Goal: Task Accomplishment & Management: Manage account settings

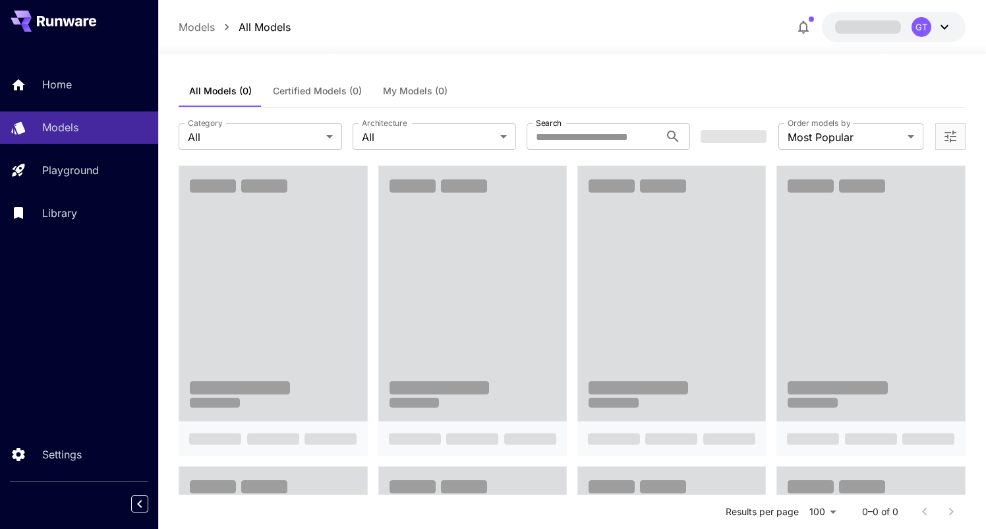
click at [805, 28] on icon "button" at bounding box center [804, 27] width 16 height 16
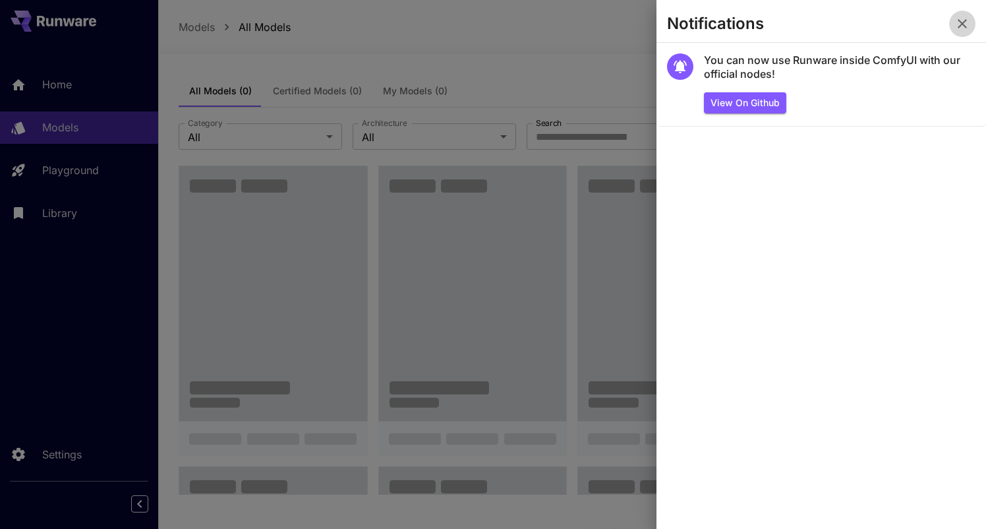
click at [969, 23] on icon "button" at bounding box center [963, 24] width 16 height 16
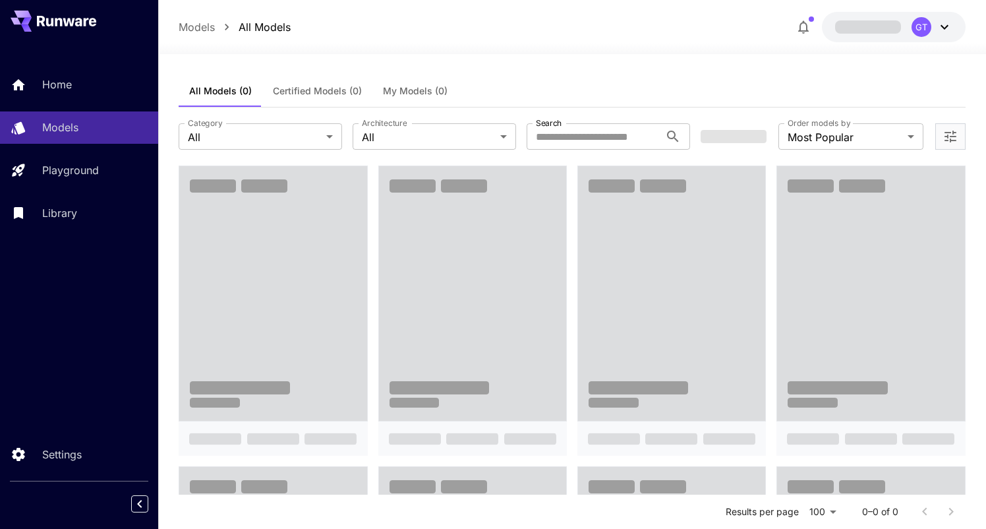
click at [731, 48] on div at bounding box center [572, 46] width 828 height 16
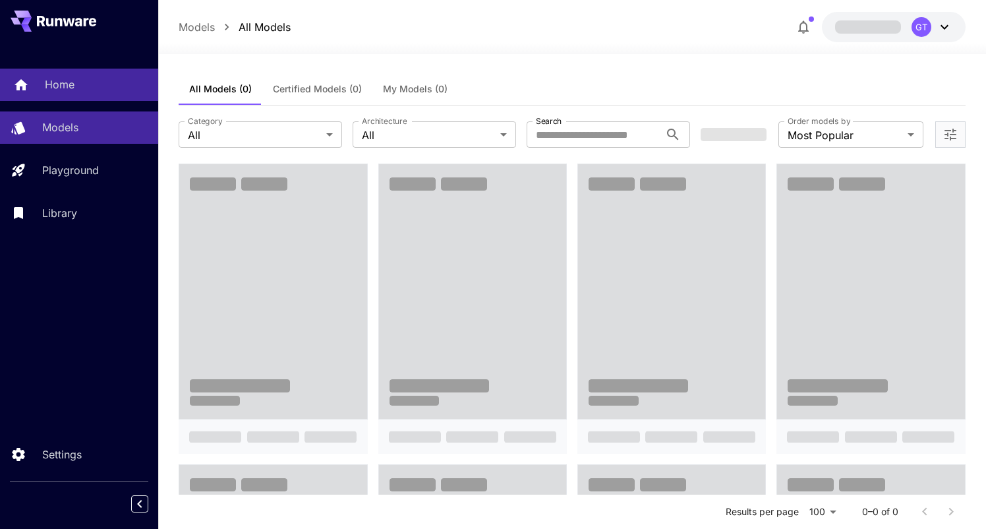
click at [78, 79] on div "Home" at bounding box center [96, 84] width 103 height 16
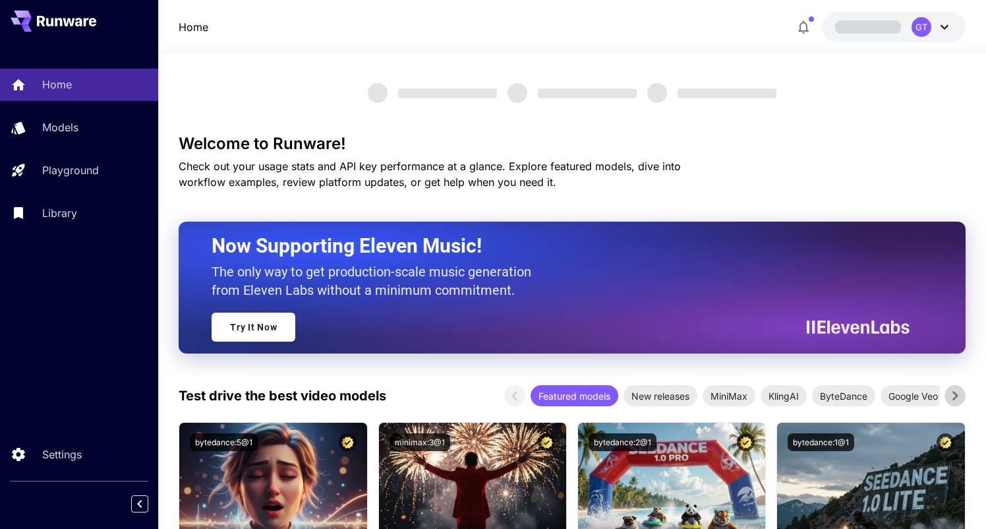
click at [942, 24] on icon at bounding box center [945, 27] width 16 height 16
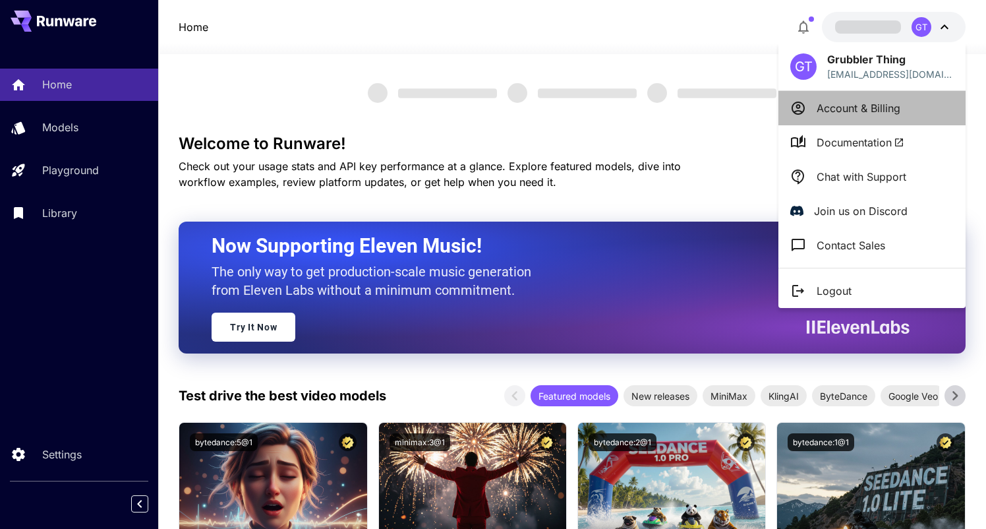
click at [852, 109] on p "Account & Billing" at bounding box center [859, 108] width 84 height 16
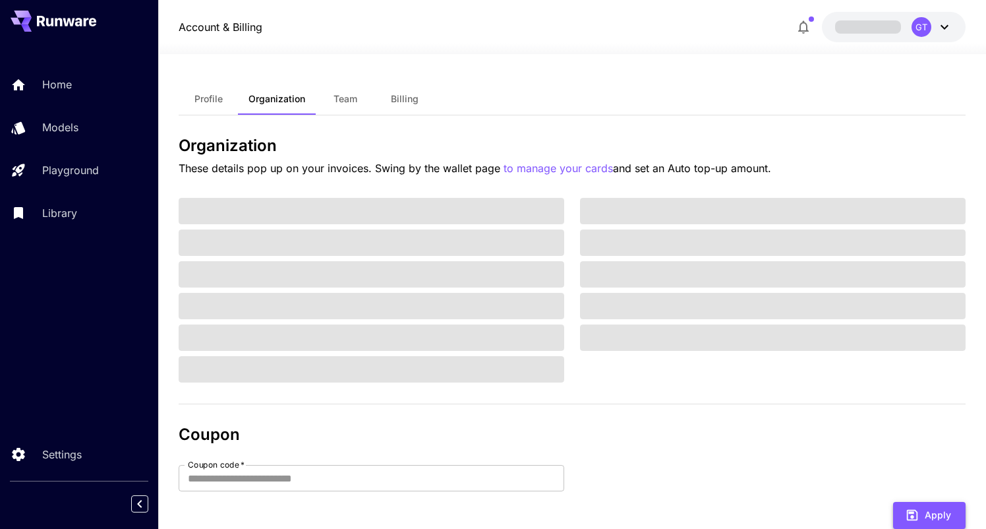
click at [939, 510] on button "Apply" at bounding box center [929, 515] width 73 height 27
click at [44, 86] on link "Home" at bounding box center [79, 85] width 158 height 32
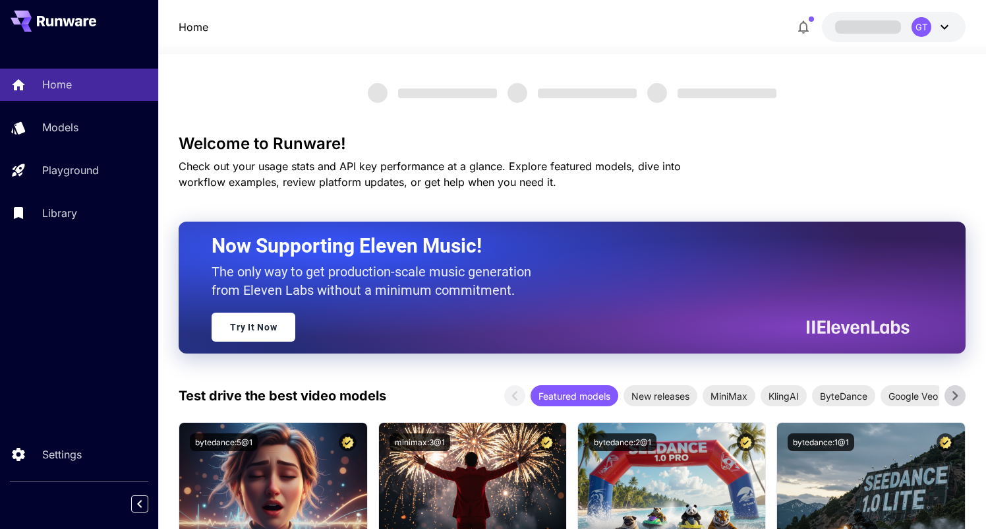
click at [945, 25] on icon at bounding box center [945, 27] width 16 height 16
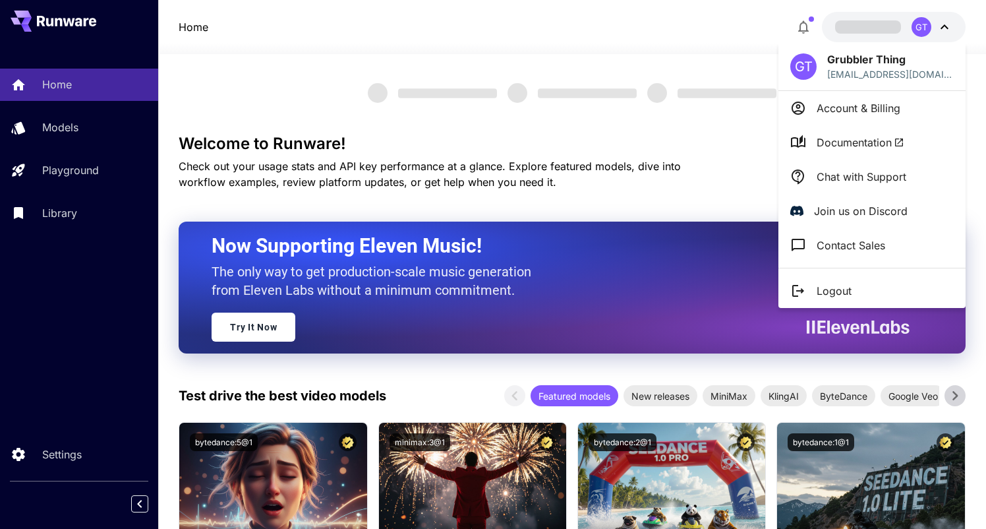
click at [56, 269] on div at bounding box center [493, 264] width 986 height 529
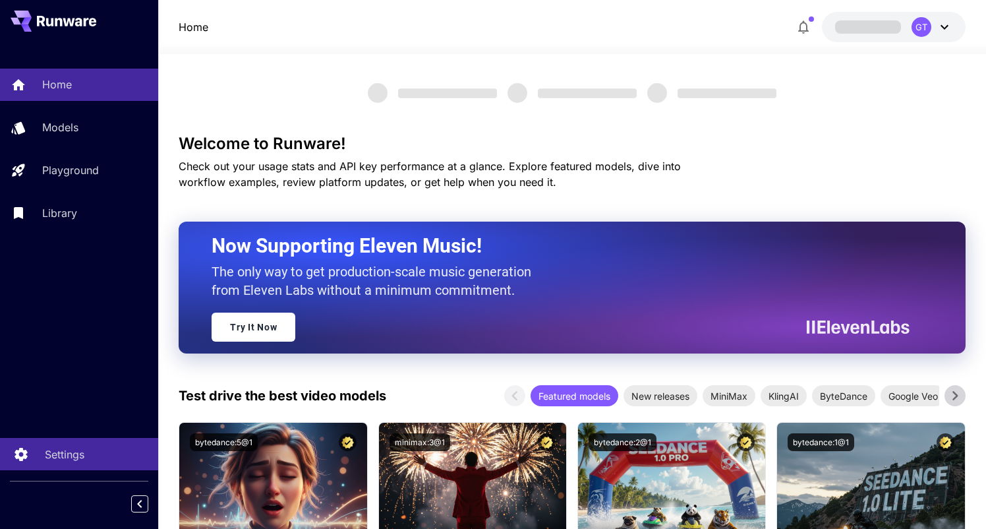
click at [70, 458] on p "Settings" at bounding box center [65, 454] width 40 height 16
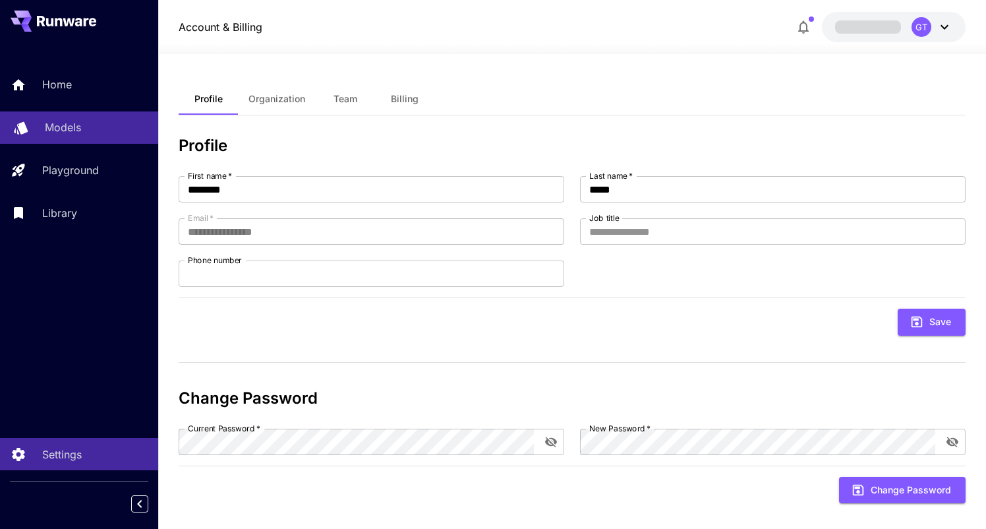
click at [59, 123] on p "Models" at bounding box center [63, 127] width 36 height 16
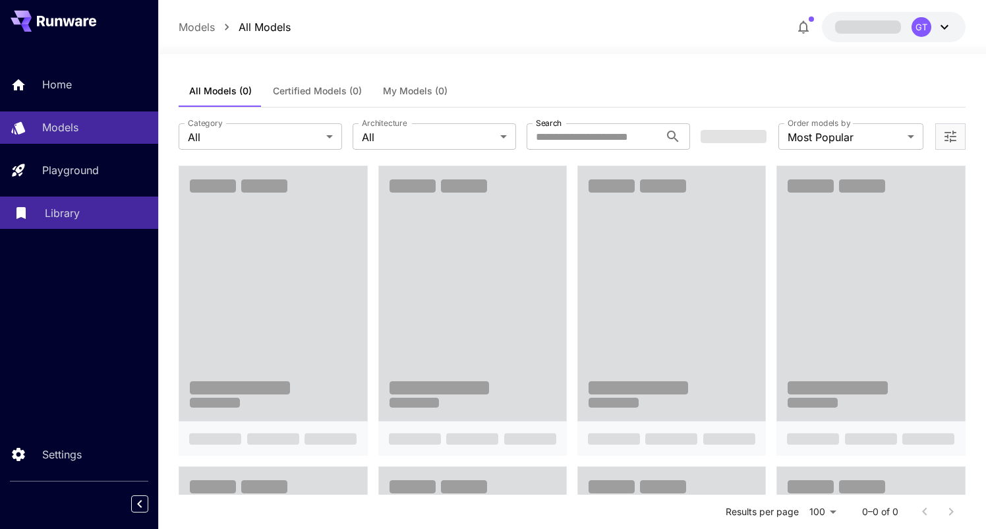
click at [67, 207] on p "Library" at bounding box center [62, 213] width 35 height 16
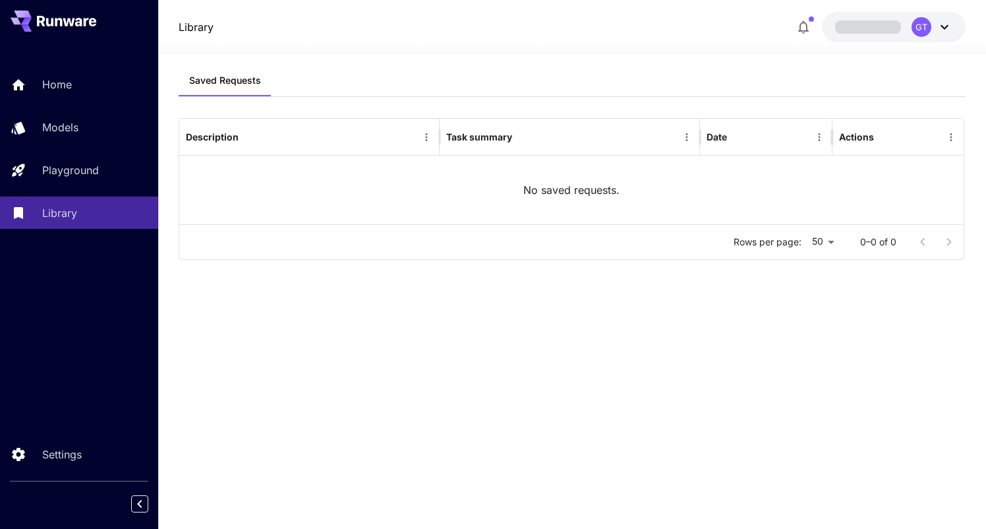
click at [940, 27] on icon at bounding box center [945, 27] width 16 height 16
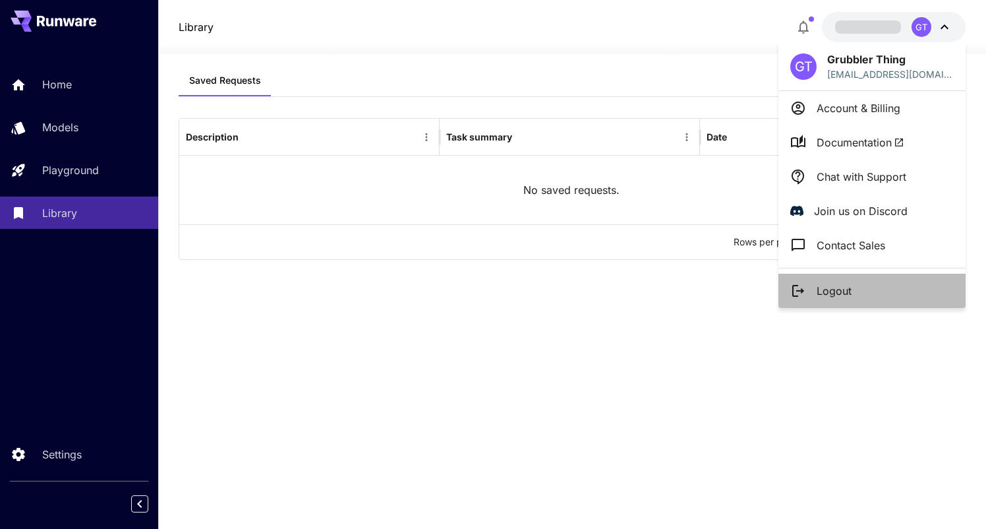
click at [840, 283] on p "Logout" at bounding box center [834, 291] width 35 height 16
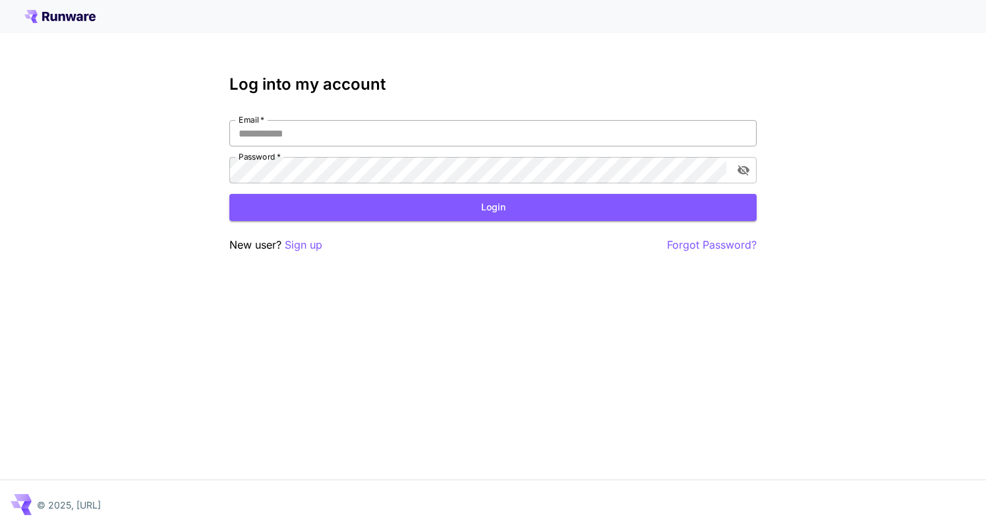
click at [299, 142] on input "Email   *" at bounding box center [493, 133] width 528 height 26
type input "**********"
click at [266, 214] on button "Login" at bounding box center [493, 207] width 528 height 27
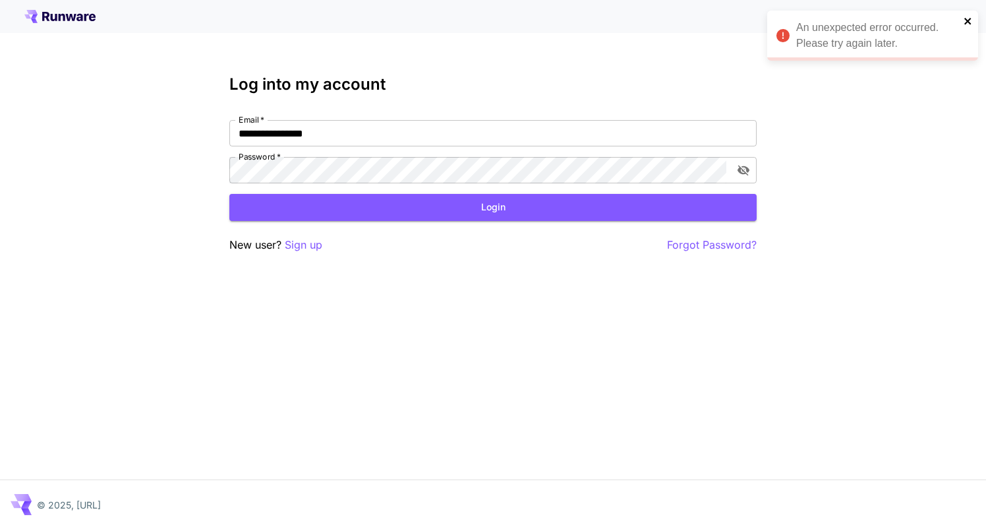
click at [969, 18] on icon "close" at bounding box center [968, 21] width 9 height 11
click at [445, 208] on button "Login" at bounding box center [493, 207] width 528 height 27
drag, startPoint x: 968, startPoint y: 20, endPoint x: 805, endPoint y: 16, distance: 162.9
click at [968, 20] on icon "close" at bounding box center [968, 21] width 7 height 7
click at [311, 245] on p "Sign up" at bounding box center [304, 245] width 38 height 16
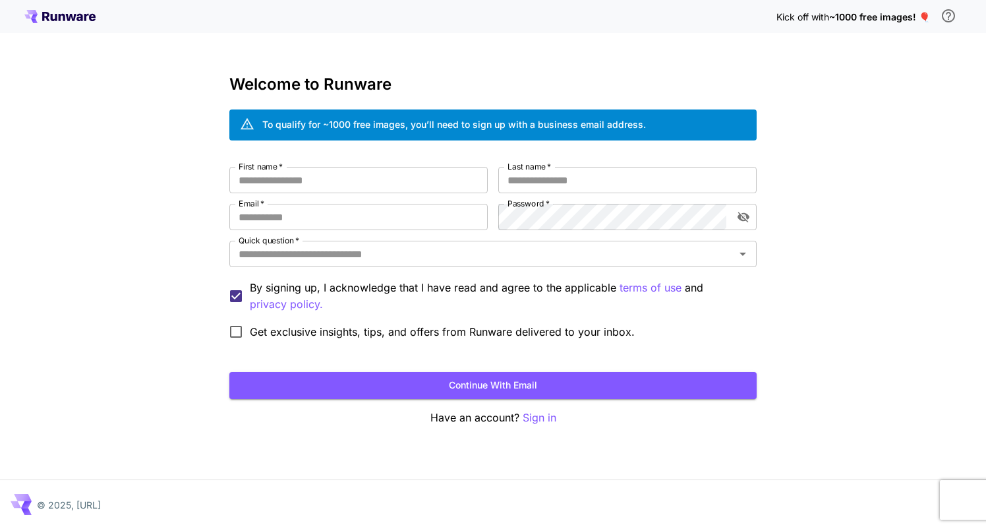
click at [543, 419] on p "Sign in" at bounding box center [540, 417] width 34 height 16
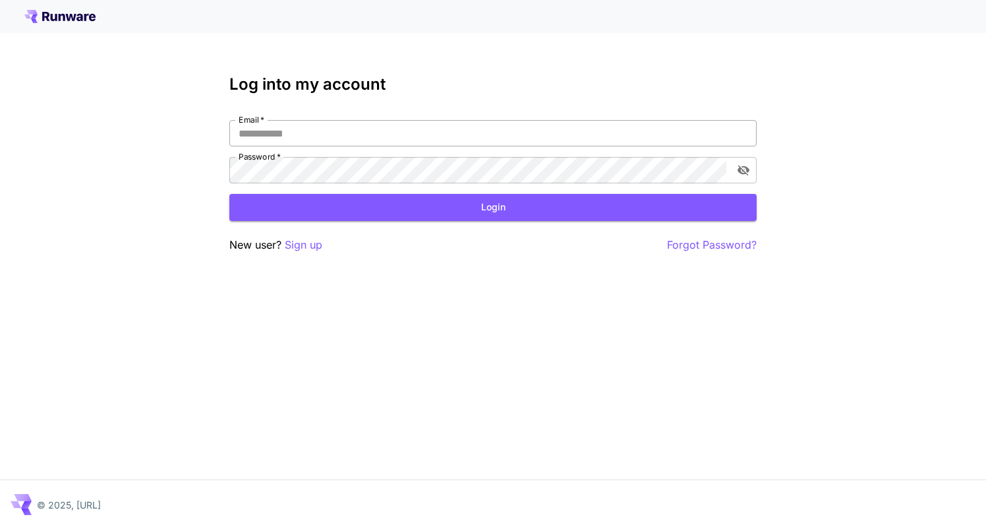
click at [344, 129] on input "Email   *" at bounding box center [493, 133] width 528 height 26
type input "**********"
click at [331, 214] on button "Login" at bounding box center [493, 207] width 528 height 27
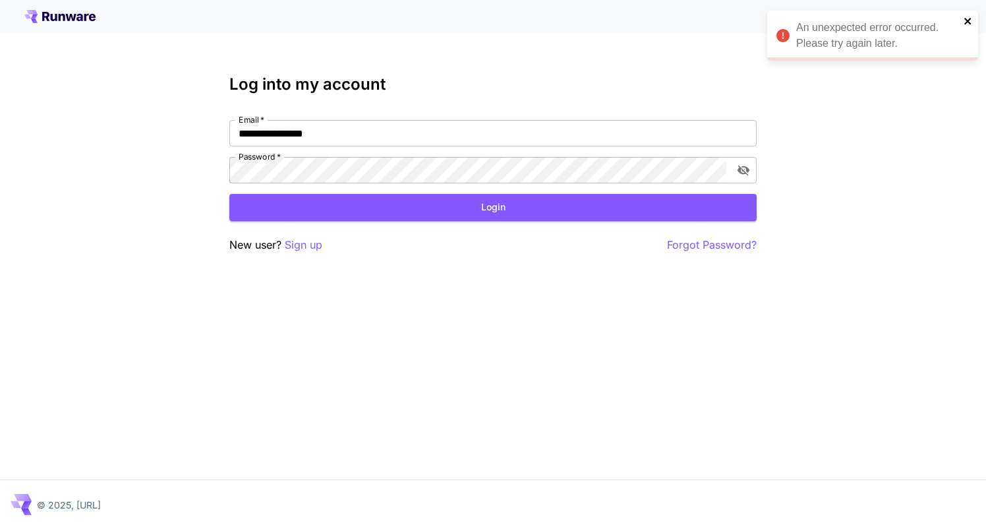
click at [968, 18] on icon "close" at bounding box center [968, 21] width 9 height 11
click at [417, 212] on button "Login" at bounding box center [493, 207] width 528 height 27
click at [967, 24] on icon "close" at bounding box center [968, 21] width 9 height 11
click at [420, 31] on div at bounding box center [493, 16] width 986 height 33
click at [396, 201] on button "Login" at bounding box center [493, 207] width 528 height 27
